Goal: Information Seeking & Learning: Stay updated

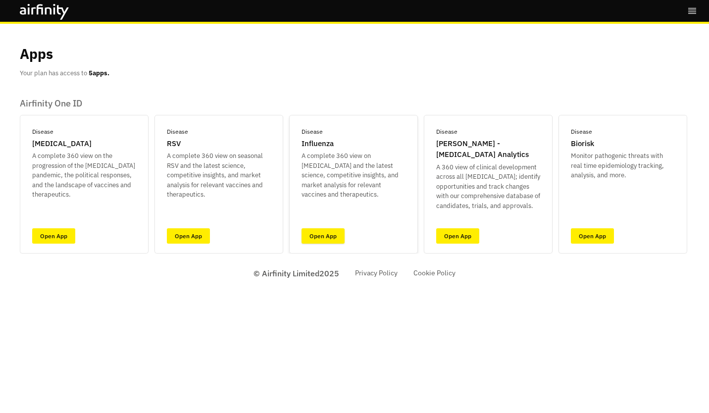
click at [319, 231] on link "Open App" at bounding box center [322, 235] width 43 height 15
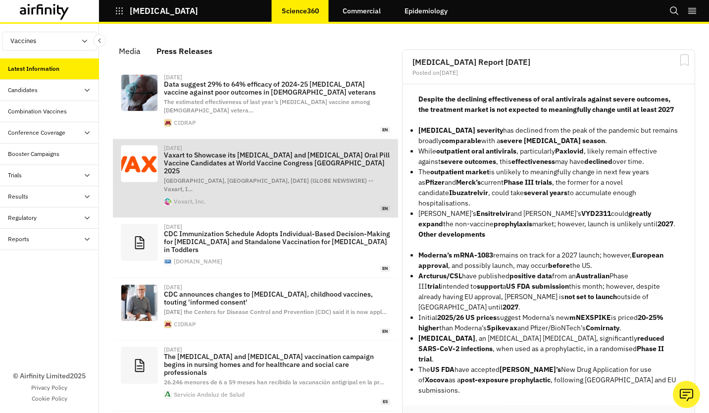
click at [217, 154] on p "Vaxart to Showcase its Norovirus and COVID-19 Oral Pill Vaccine Candidates at W…" at bounding box center [277, 163] width 226 height 24
